Goal: Information Seeking & Learning: Find specific fact

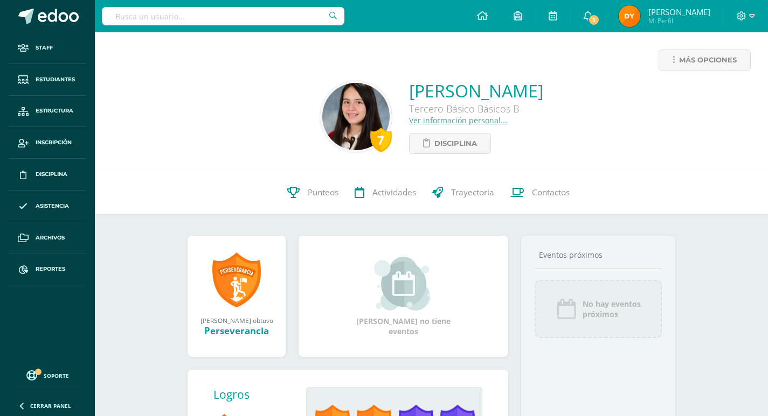
click at [212, 22] on input "text" at bounding box center [223, 16] width 242 height 18
type input "[PERSON_NAME]"
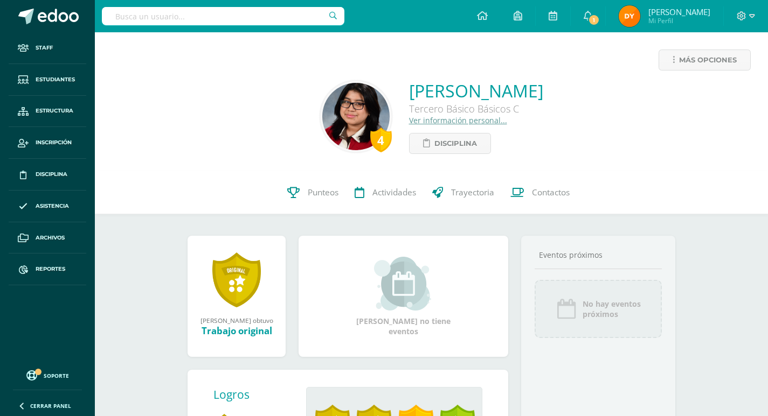
click at [409, 116] on link "Ver información personal..." at bounding box center [458, 120] width 98 height 10
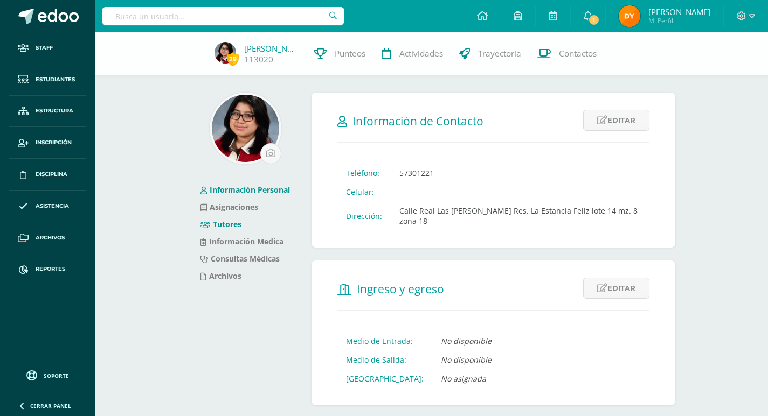
click at [235, 230] on li "Tutores" at bounding box center [244, 224] width 89 height 17
click at [226, 227] on link "Tutores" at bounding box center [220, 224] width 41 height 10
